Goal: Use online tool/utility: Use online tool/utility

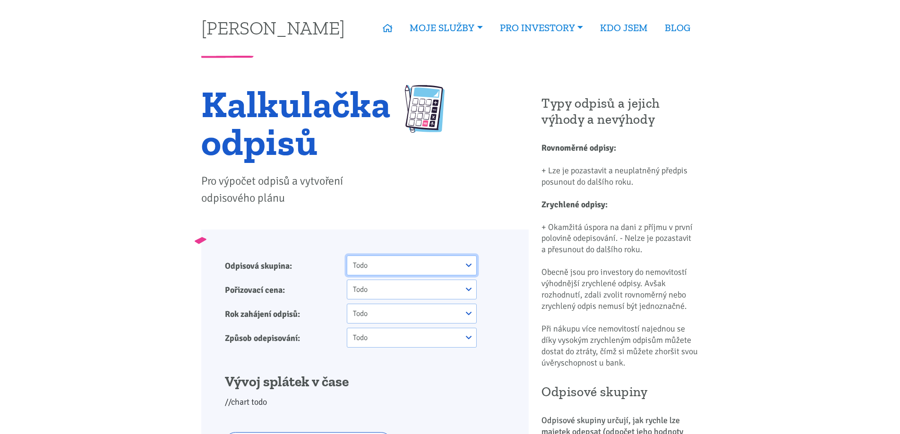
click at [469, 265] on select "Todo One Two Three" at bounding box center [411, 266] width 129 height 20
click at [375, 267] on select "Todo One Two Three" at bounding box center [411, 266] width 129 height 20
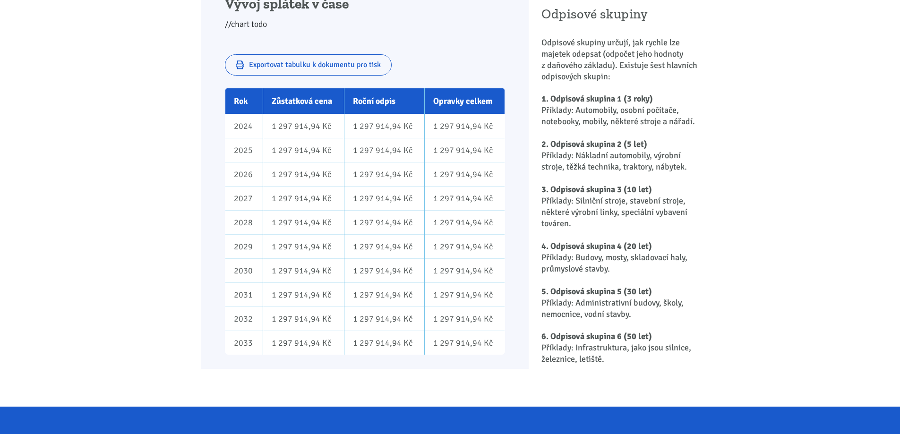
scroll to position [189, 0]
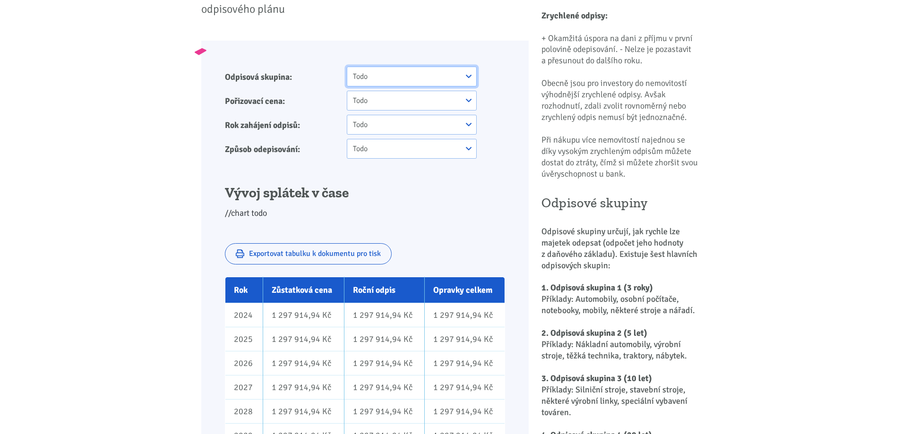
click at [375, 72] on select "Todo One Two Three" at bounding box center [411, 77] width 129 height 20
select select "2"
click at [347, 67] on select "Todo One Two Three" at bounding box center [411, 77] width 129 height 20
click at [420, 105] on select "Todo One Two Three" at bounding box center [411, 101] width 129 height 20
click at [420, 101] on select "Todo One Two Three" at bounding box center [411, 101] width 129 height 20
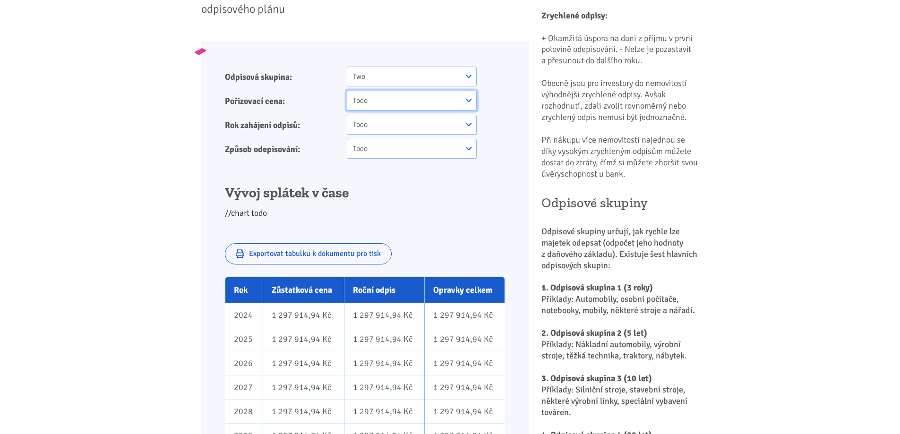
scroll to position [0, 0]
